Goal: Task Accomplishment & Management: Manage account settings

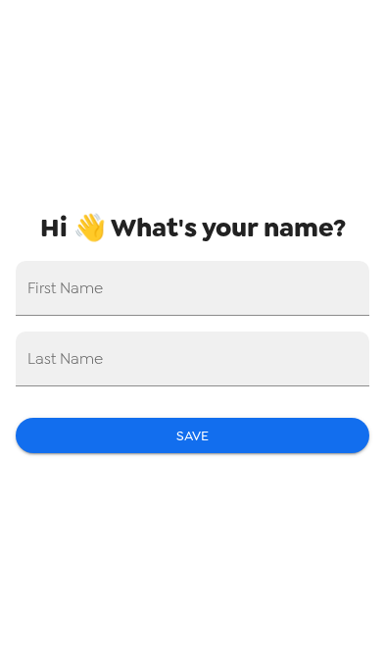
click at [34, 283] on div "First Name" at bounding box center [193, 288] width 354 height 55
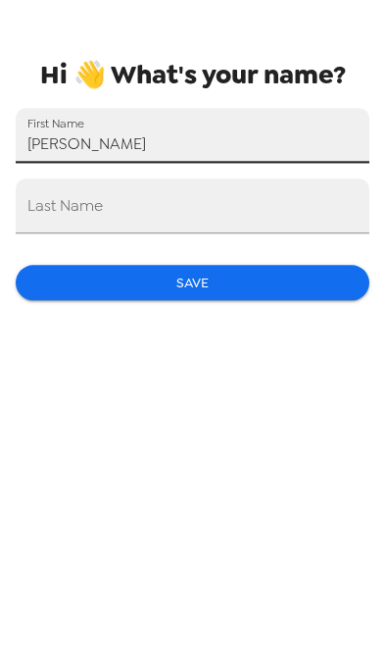
type input "[PERSON_NAME]"
click at [49, 331] on div "Last Name" at bounding box center [193, 358] width 354 height 55
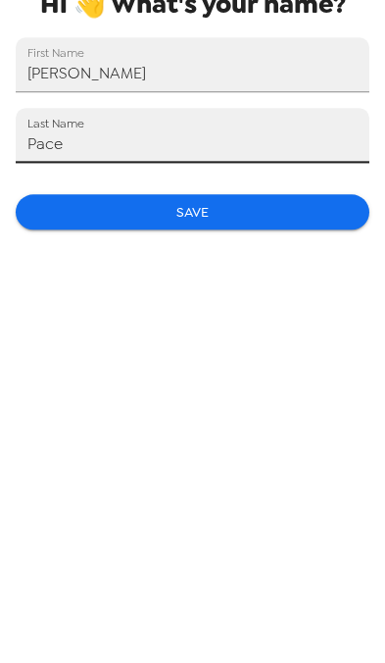
type input "Pace"
click at [67, 418] on button "Save" at bounding box center [193, 436] width 354 height 36
